Goal: Information Seeking & Learning: Learn about a topic

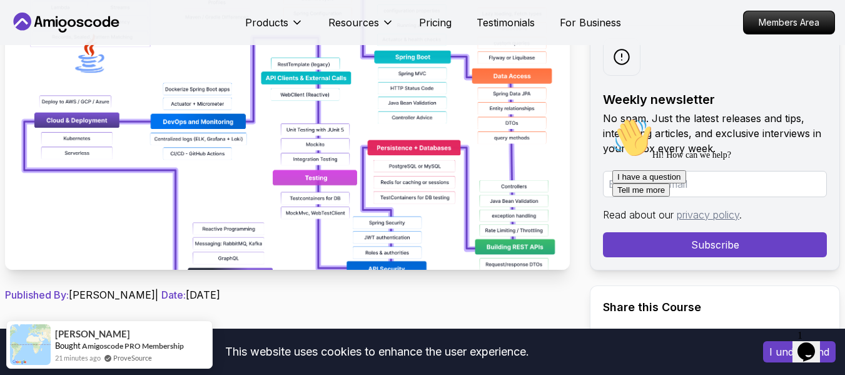
scroll to position [243, 0]
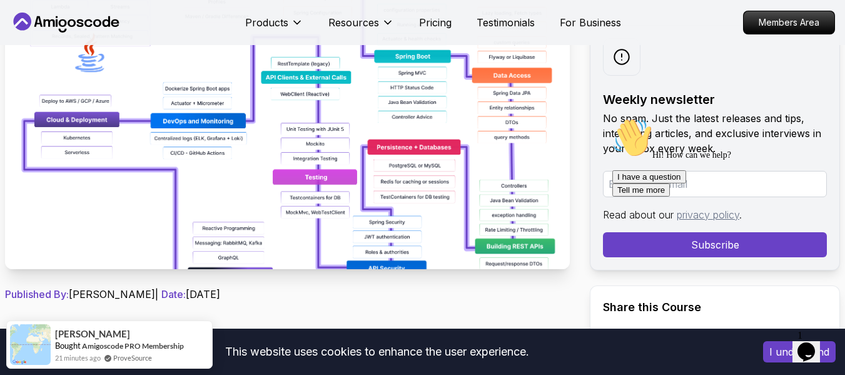
click at [613, 118] on icon "Chat attention grabber" at bounding box center [613, 118] width 0 height 0
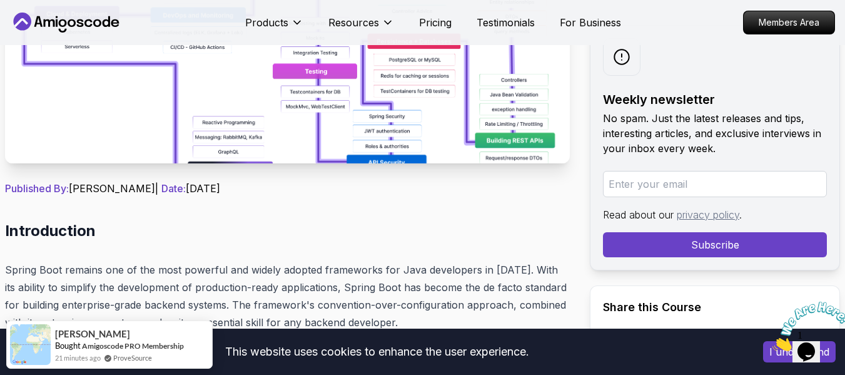
scroll to position [349, 0]
click at [773, 342] on icon "Close" at bounding box center [773, 347] width 0 height 11
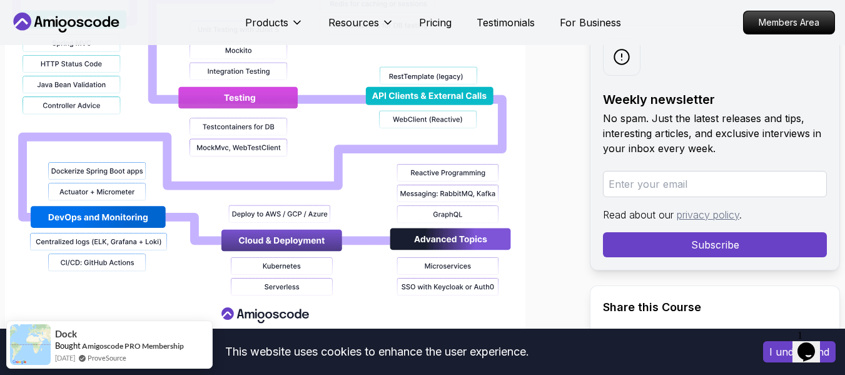
scroll to position [1438, 0]
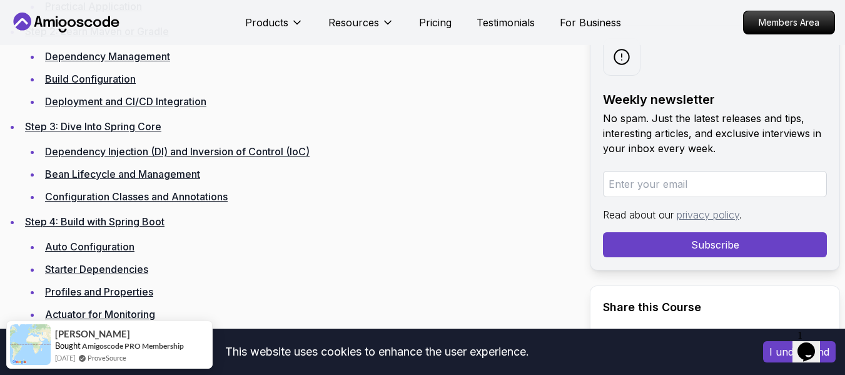
scroll to position [1921, 0]
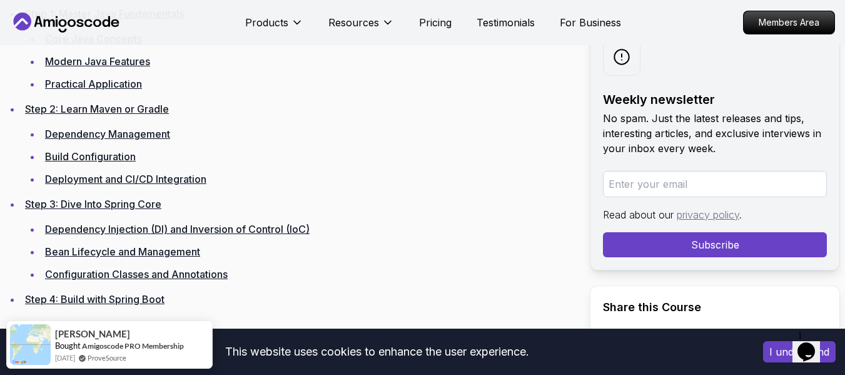
click at [817, 342] on icon "Opens Chat This icon Opens the chat window." at bounding box center [806, 352] width 20 height 20
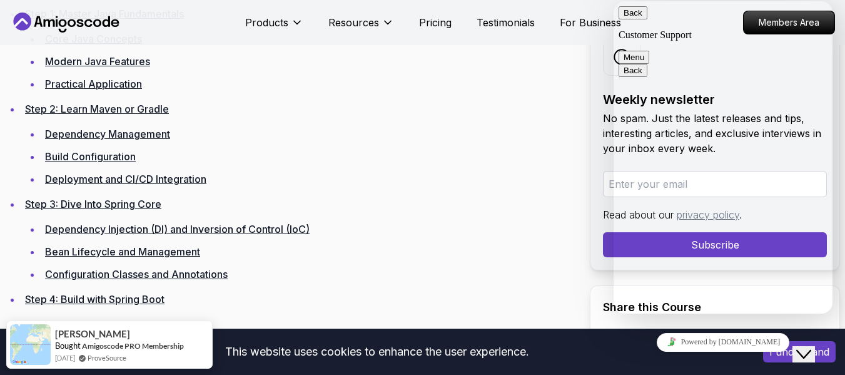
click at [649, 51] on button "Menu" at bounding box center [634, 57] width 31 height 13
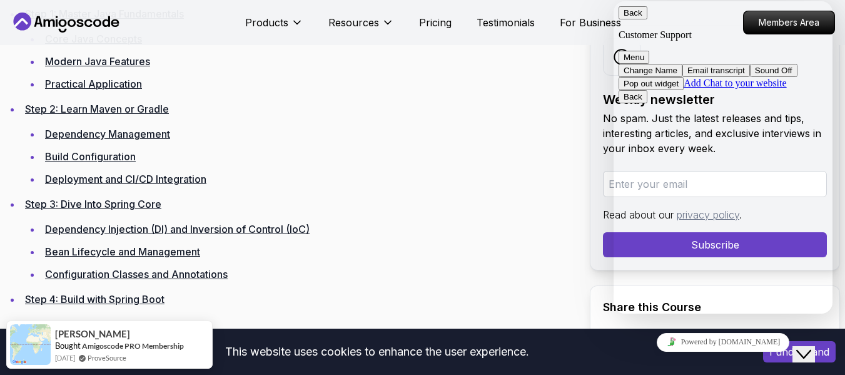
click at [634, 19] on button "Back" at bounding box center [633, 12] width 29 height 13
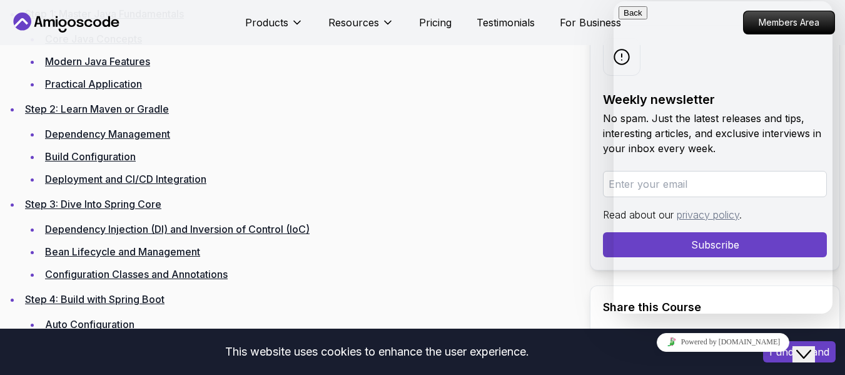
click at [812, 349] on icon "Close Chat This icon closes the chat window." at bounding box center [803, 354] width 15 height 15
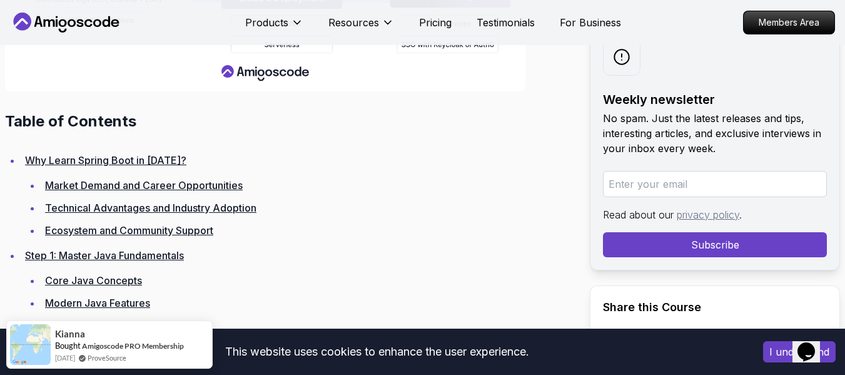
scroll to position [1681, 0]
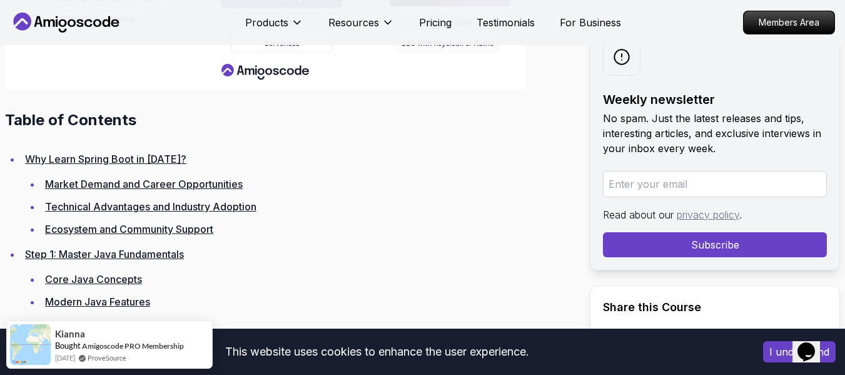
click at [126, 153] on link "Why Learn Spring Boot in [DATE]?" at bounding box center [105, 159] width 161 height 13
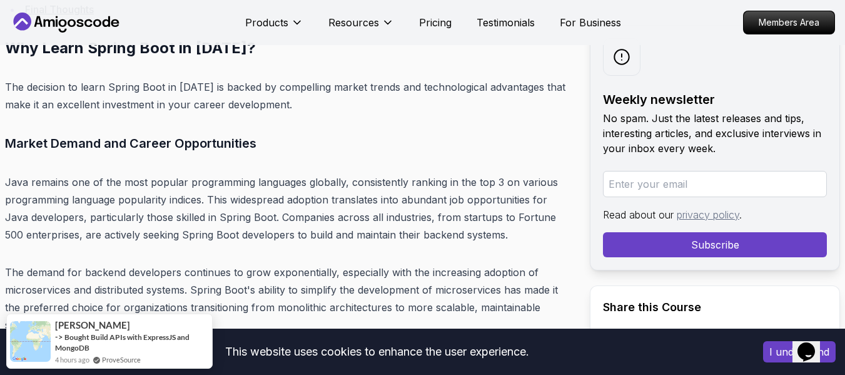
scroll to position [3292, 0]
